Goal: Information Seeking & Learning: Learn about a topic

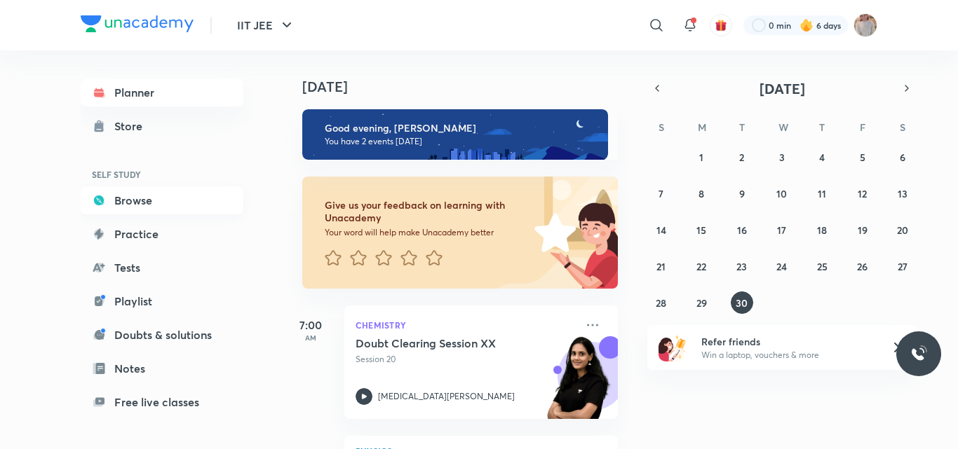
click at [184, 202] on link "Browse" at bounding box center [162, 200] width 163 height 28
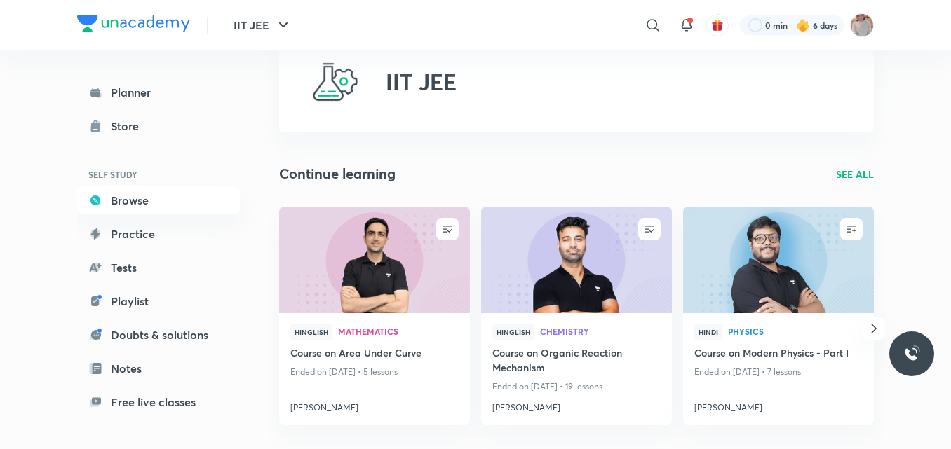
scroll to position [48, 0]
click at [843, 176] on p "SEE ALL" at bounding box center [855, 173] width 38 height 15
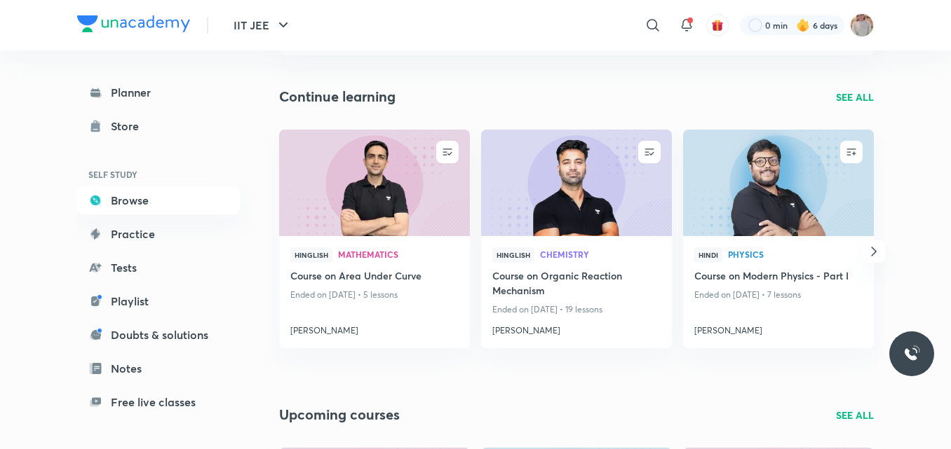
scroll to position [125, 0]
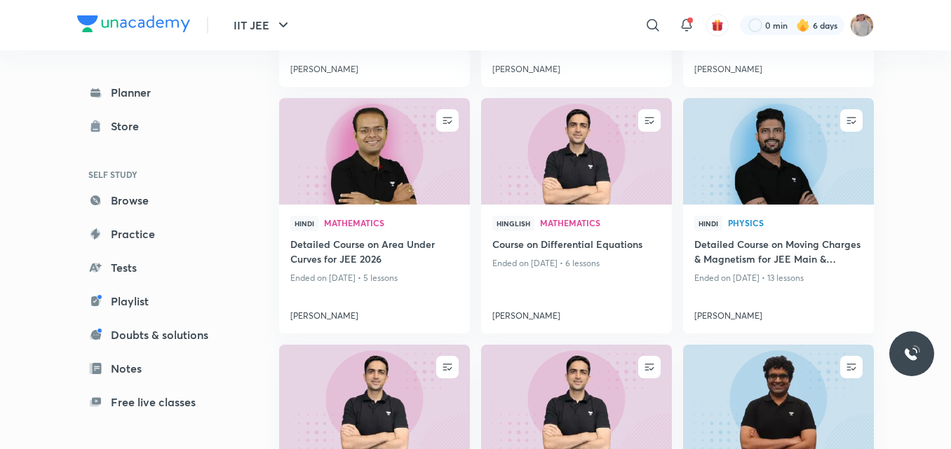
scroll to position [360, 0]
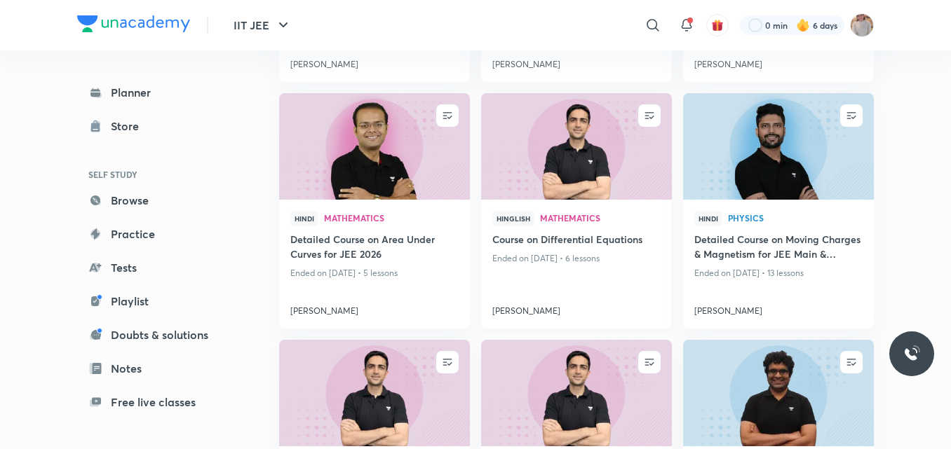
click at [596, 177] on img at bounding box center [576, 147] width 194 height 109
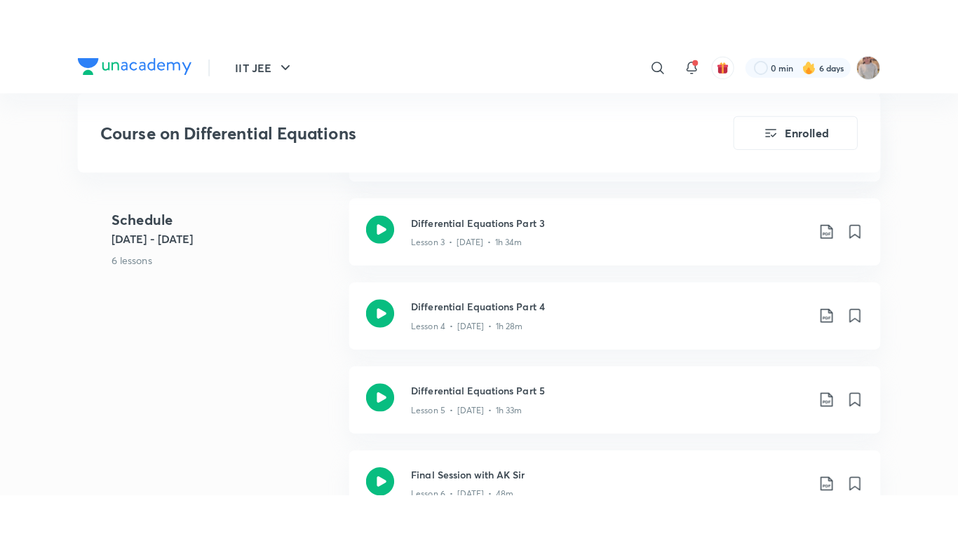
scroll to position [519, 0]
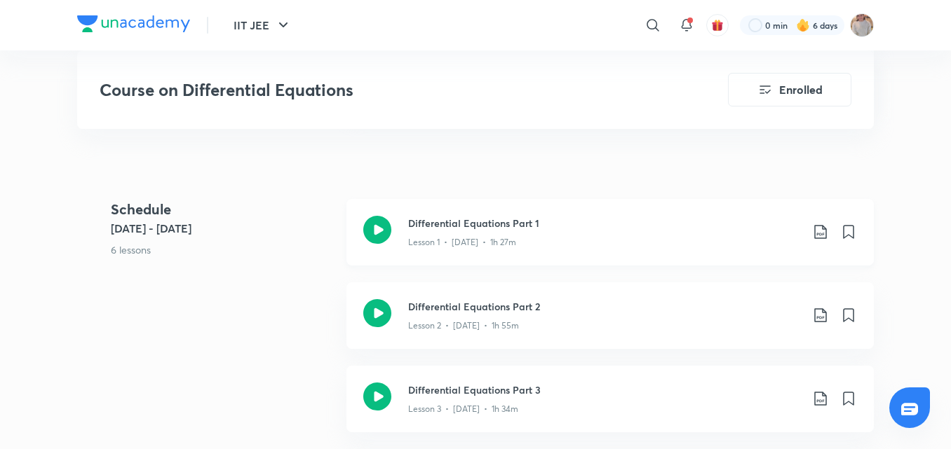
click at [490, 238] on p "Lesson 1 • [DATE] • 1h 27m" at bounding box center [462, 242] width 108 height 13
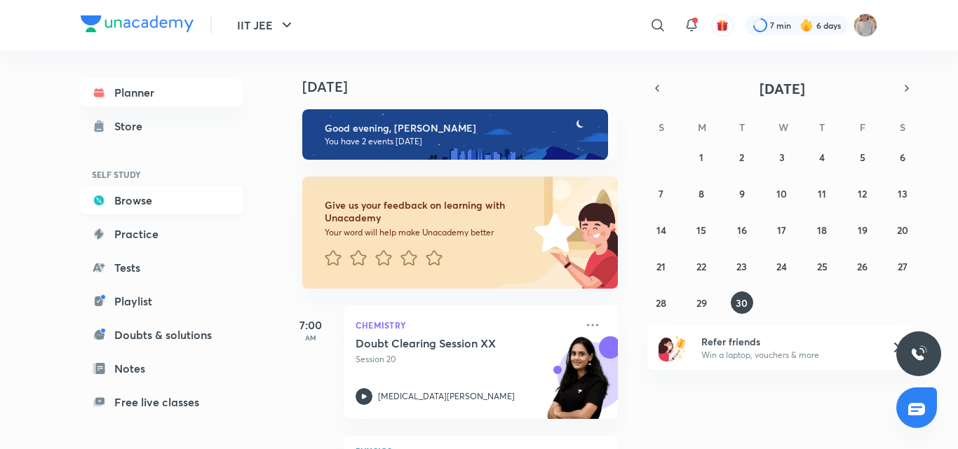
click at [170, 198] on link "Browse" at bounding box center [162, 200] width 163 height 28
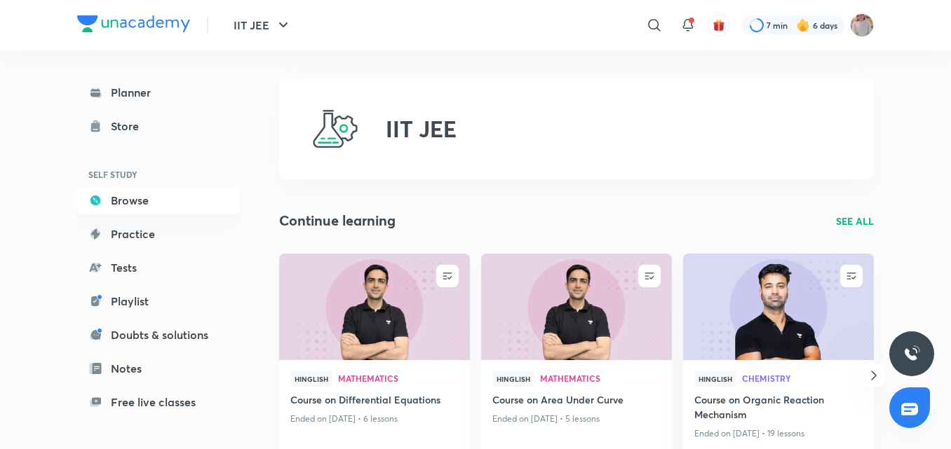
click at [414, 348] on img at bounding box center [374, 306] width 194 height 109
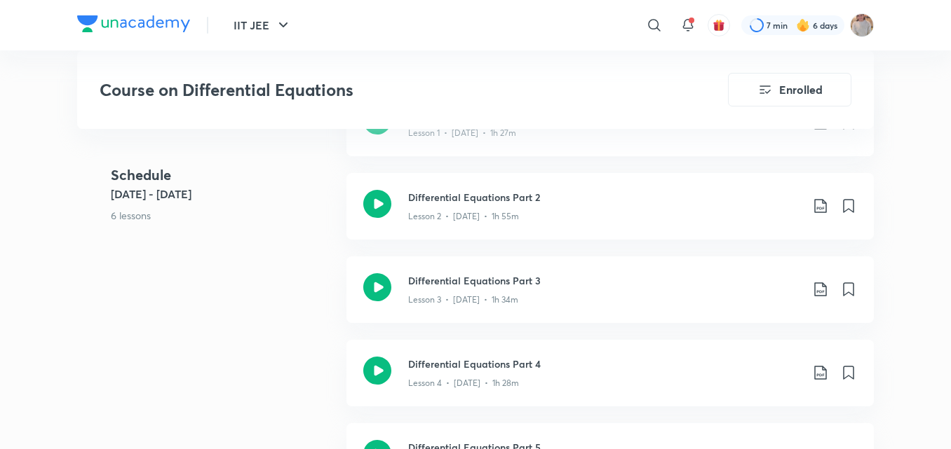
scroll to position [666, 0]
